Goal: Transaction & Acquisition: Purchase product/service

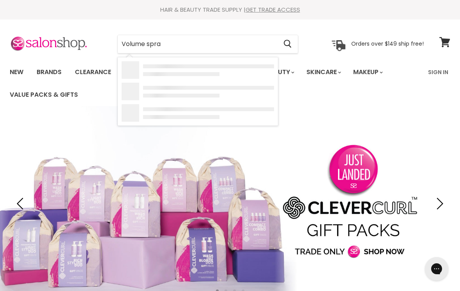
type input "Volume spray"
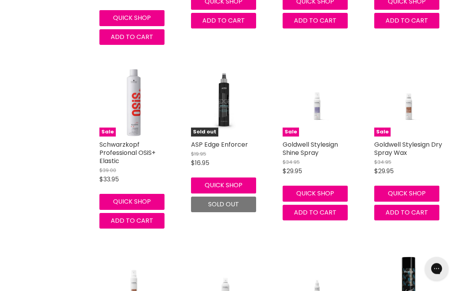
scroll to position [314, 0]
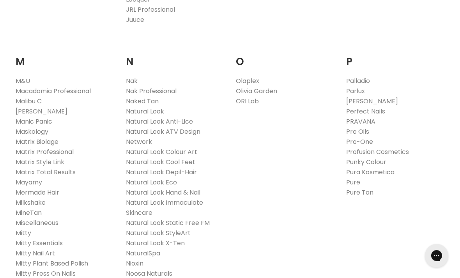
scroll to position [868, 0]
click at [131, 76] on link "Nak" at bounding box center [132, 80] width 12 height 9
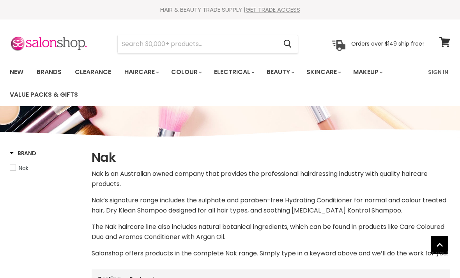
select select "manual"
click at [134, 42] on input "Search" at bounding box center [197, 44] width 159 height 18
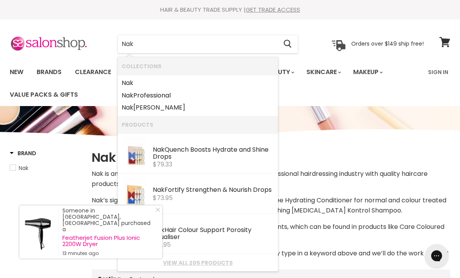
type input "Nak"
click at [145, 93] on link "Nak Professional" at bounding box center [198, 95] width 152 height 12
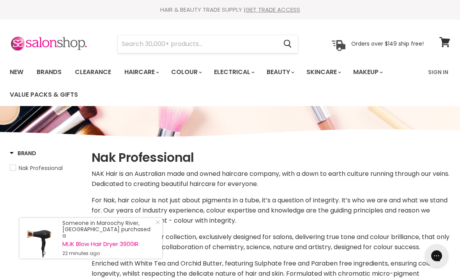
click at [218, 41] on input "Search" at bounding box center [197, 44] width 159 height 18
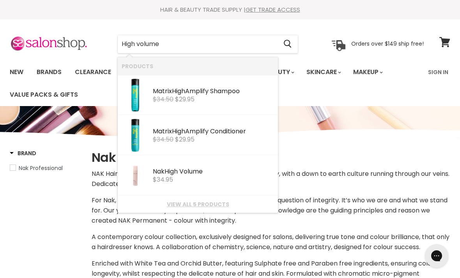
type input "High volume"
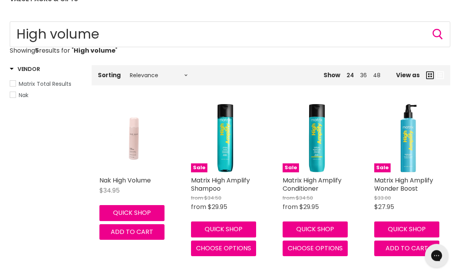
scroll to position [96, 0]
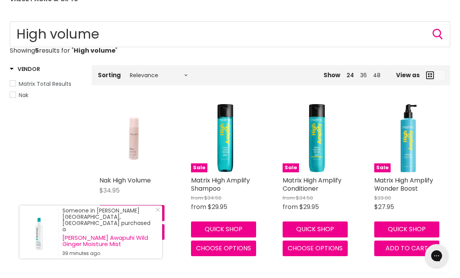
click at [122, 181] on link "Nak High Volume" at bounding box center [124, 180] width 51 height 9
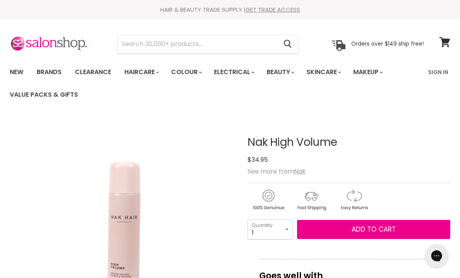
click at [441, 71] on link "Sign In" at bounding box center [438, 72] width 30 height 16
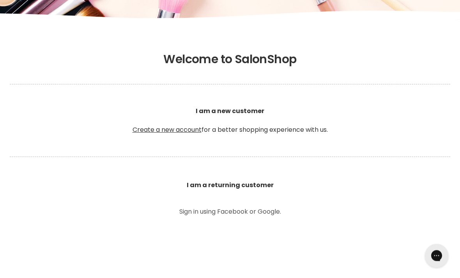
scroll to position [128, 0]
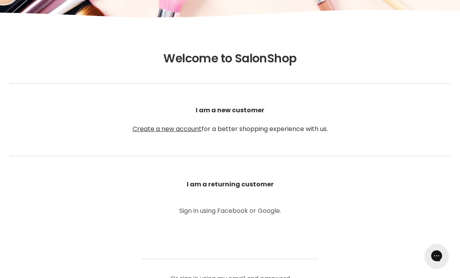
click at [201, 186] on b "I am a returning customer" at bounding box center [230, 184] width 87 height 9
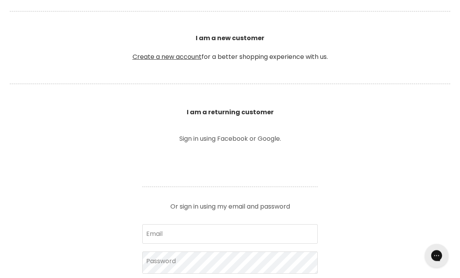
scroll to position [200, 0]
click at [202, 229] on input "Email" at bounding box center [229, 233] width 175 height 19
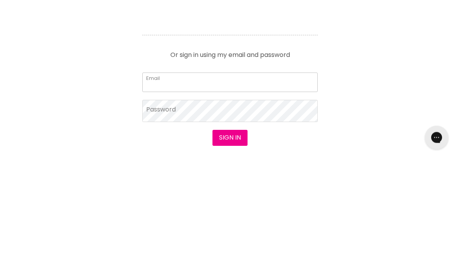
type input "[EMAIL_ADDRESS][DOMAIN_NAME]"
click at [230, 248] on button "Sign in" at bounding box center [229, 256] width 35 height 16
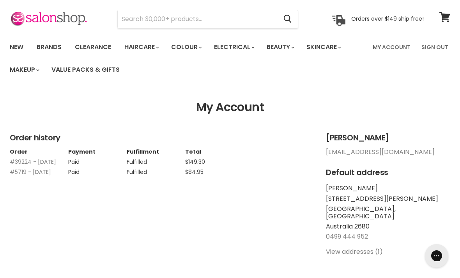
click at [131, 21] on input "Search" at bounding box center [197, 19] width 159 height 18
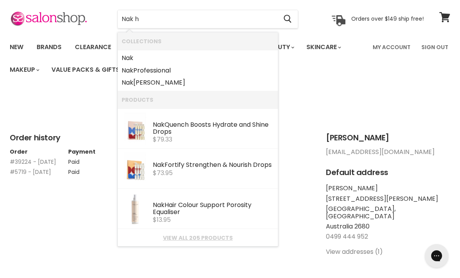
type input "Nak hi"
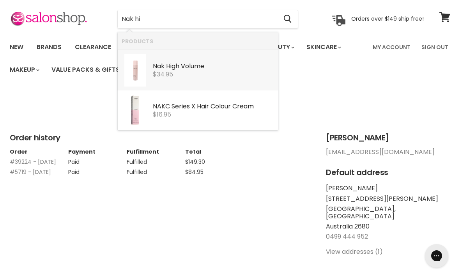
click at [166, 74] on span "$34.95" at bounding box center [163, 74] width 20 height 9
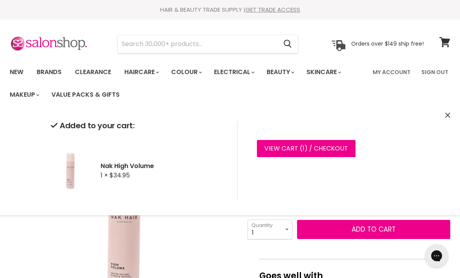
click at [446, 114] on icon "Close" at bounding box center [447, 115] width 5 height 5
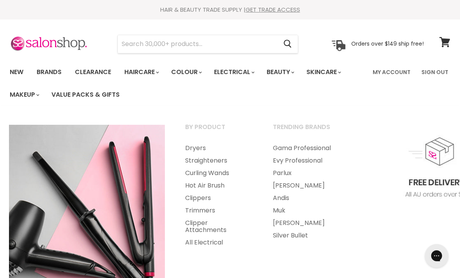
click at [218, 159] on link "Straighteners" at bounding box center [218, 160] width 86 height 12
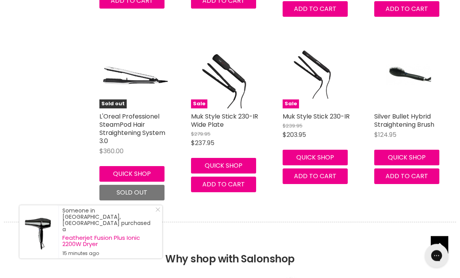
scroll to position [1428, 0]
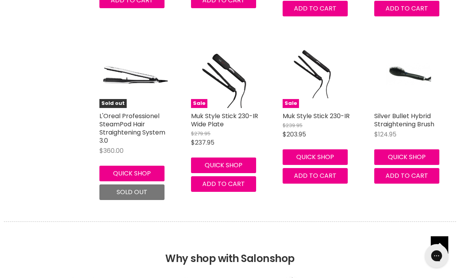
click at [217, 123] on link "Muk Style Stick 230-IR Wide Plate" at bounding box center [224, 120] width 67 height 17
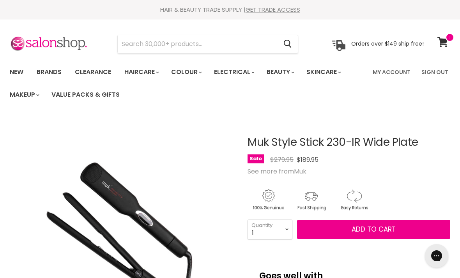
click at [17, 73] on link "New" at bounding box center [16, 72] width 25 height 16
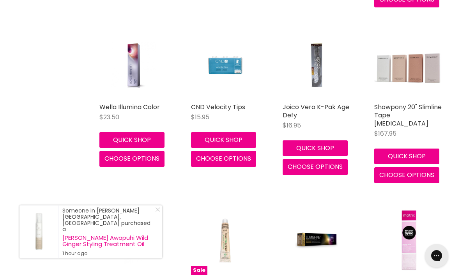
scroll to position [895, 0]
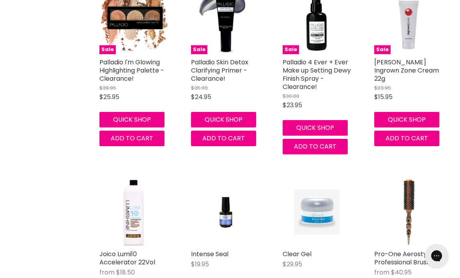
scroll to position [1943, 0]
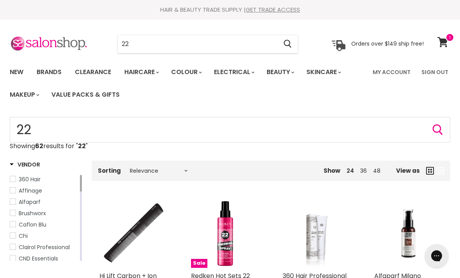
click at [54, 69] on link "Brands" at bounding box center [49, 72] width 37 height 16
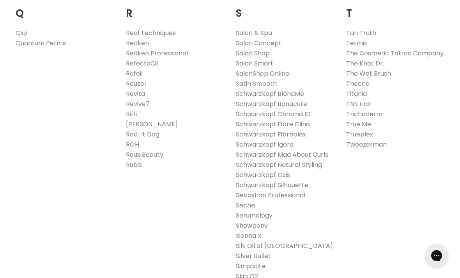
scroll to position [1241, 0]
click at [301, 180] on link "Schwarzkopf Silhouette" at bounding box center [272, 184] width 73 height 9
